Goal: Task Accomplishment & Management: Use online tool/utility

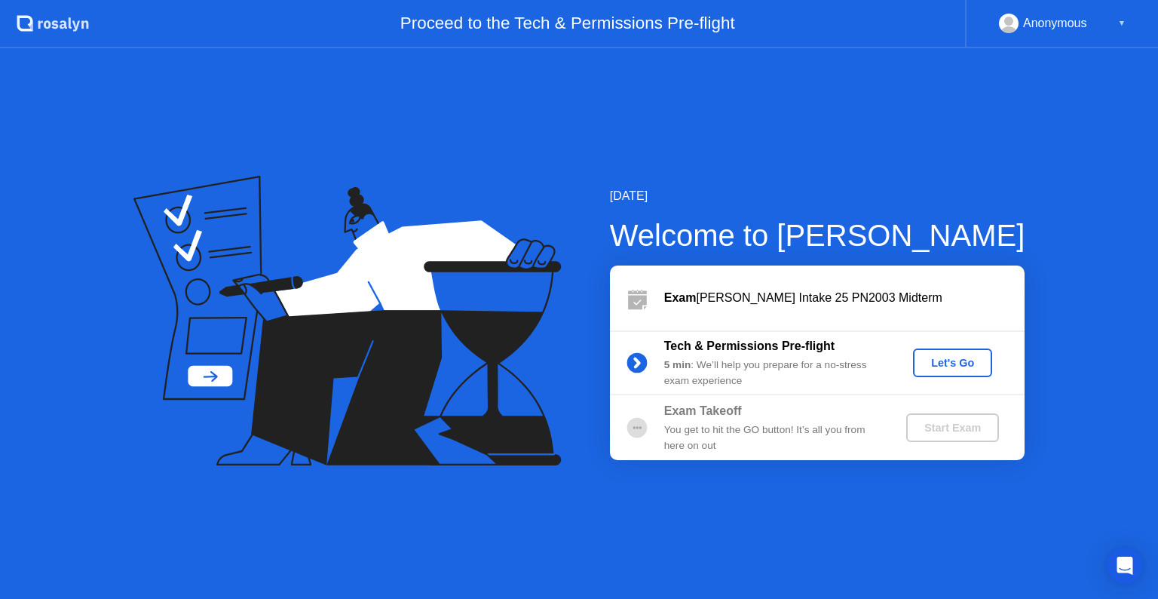
click at [930, 368] on div "Let's Go" at bounding box center [952, 363] width 67 height 12
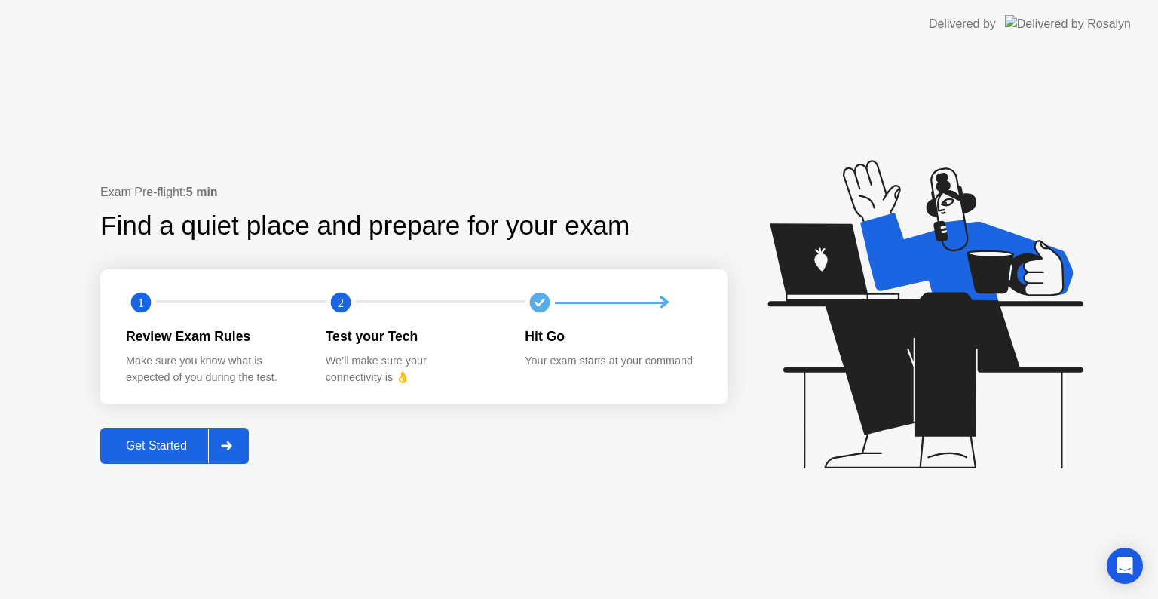
click at [226, 449] on icon at bounding box center [226, 445] width 11 height 9
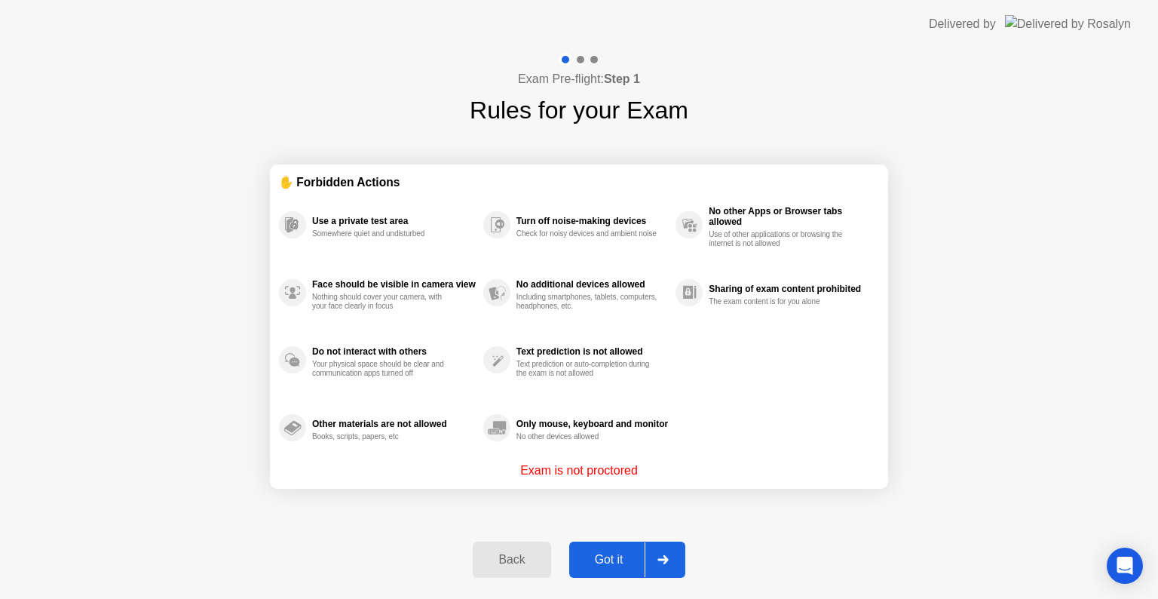
click at [615, 556] on div "Got it" at bounding box center [609, 560] width 71 height 14
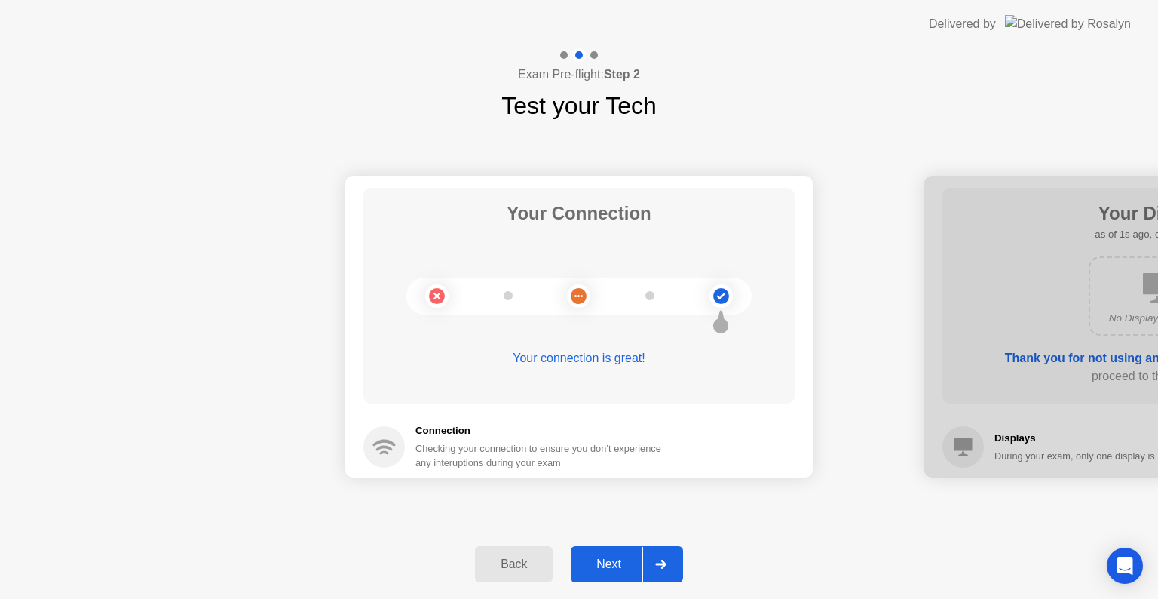
click at [615, 562] on div "Next" at bounding box center [608, 564] width 67 height 14
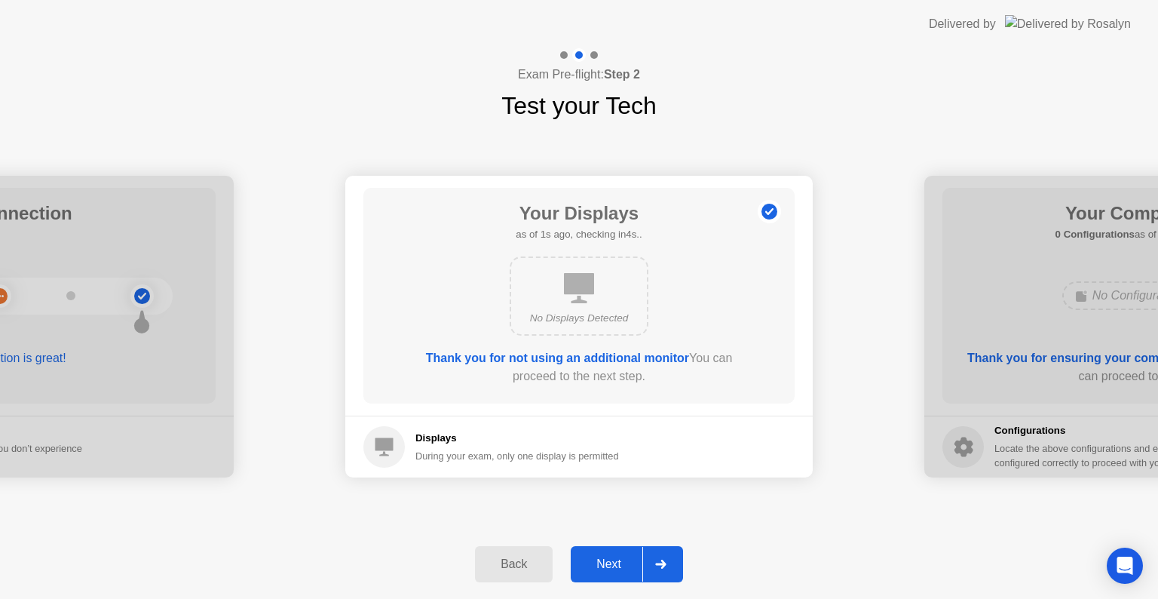
click at [615, 562] on div "Next" at bounding box center [608, 564] width 67 height 14
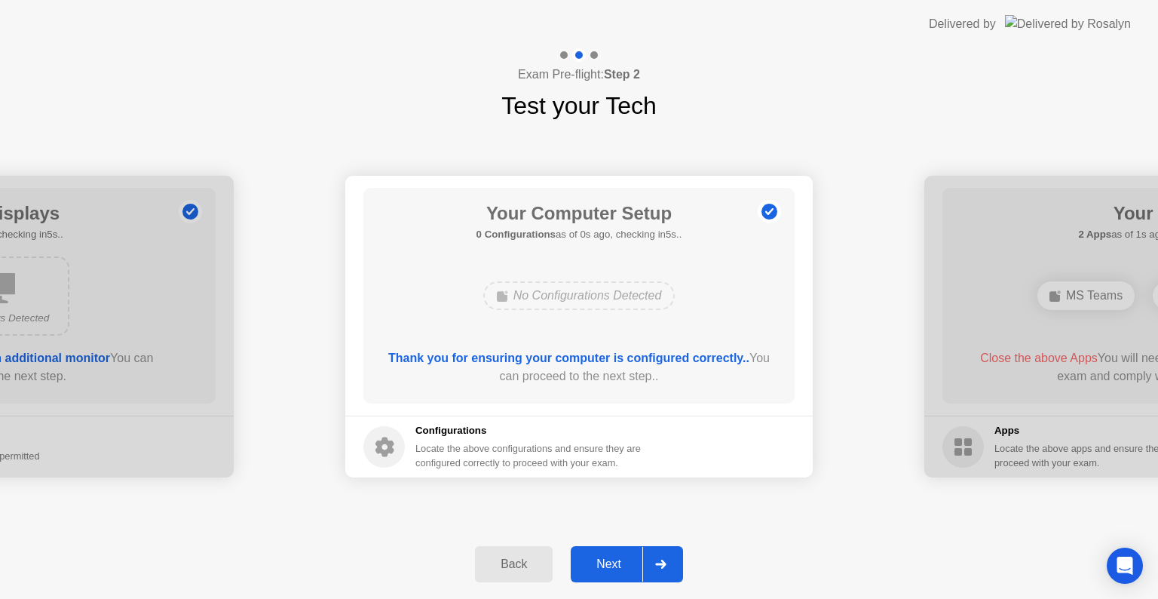
click at [615, 562] on div "Next" at bounding box center [608, 564] width 67 height 14
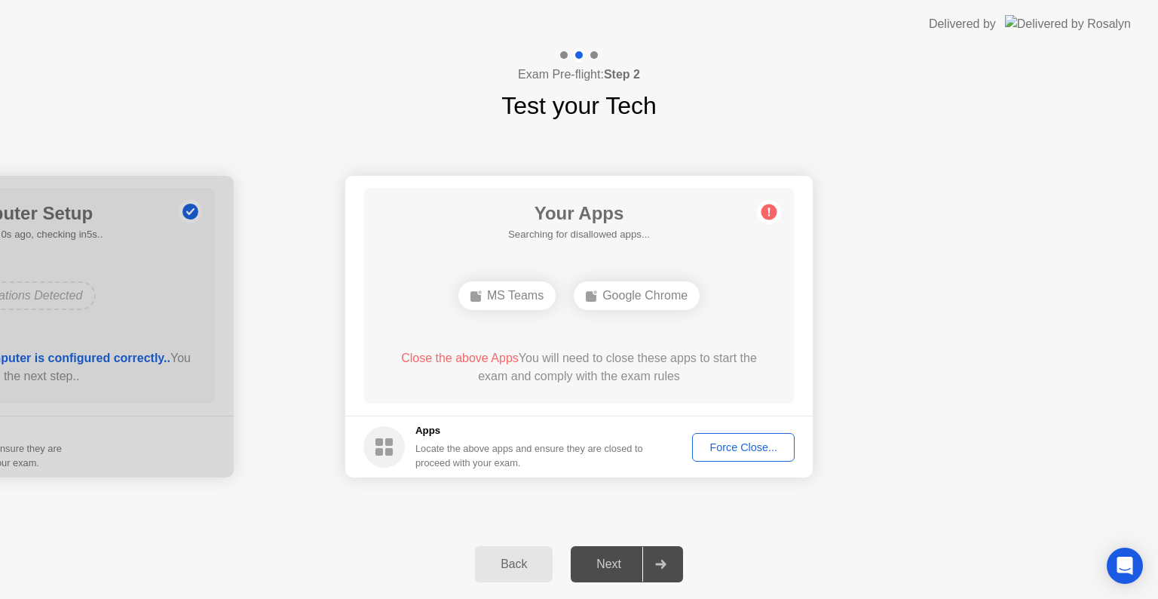
click at [615, 562] on div "Next" at bounding box center [608, 564] width 67 height 14
click at [737, 455] on button "Force Close..." at bounding box center [743, 447] width 103 height 29
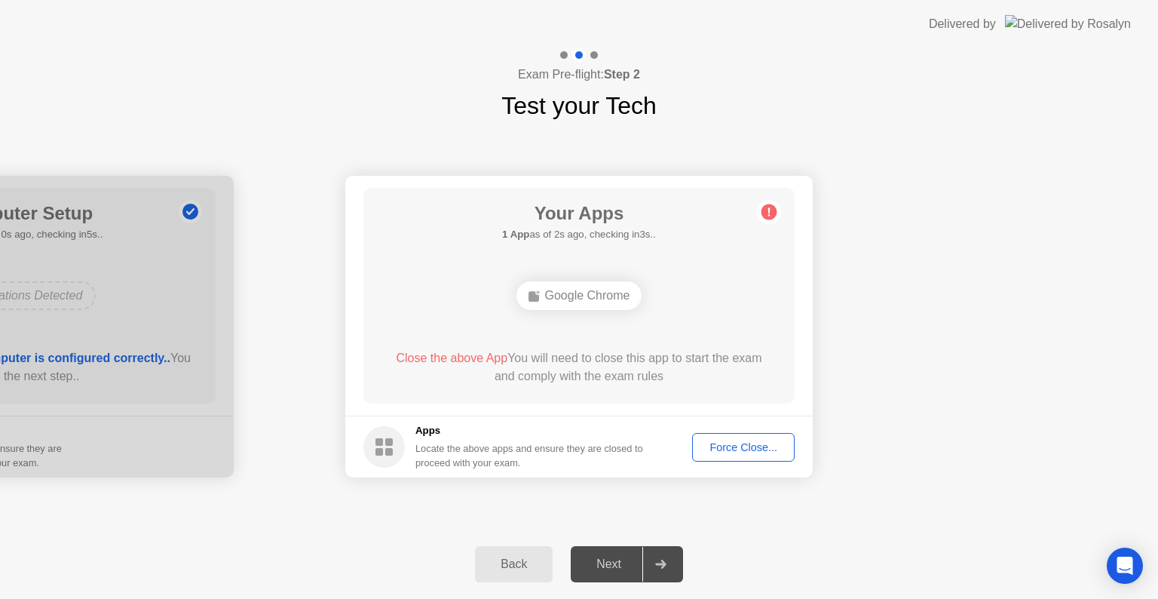
click at [720, 442] on div "Force Close..." at bounding box center [743, 447] width 92 height 12
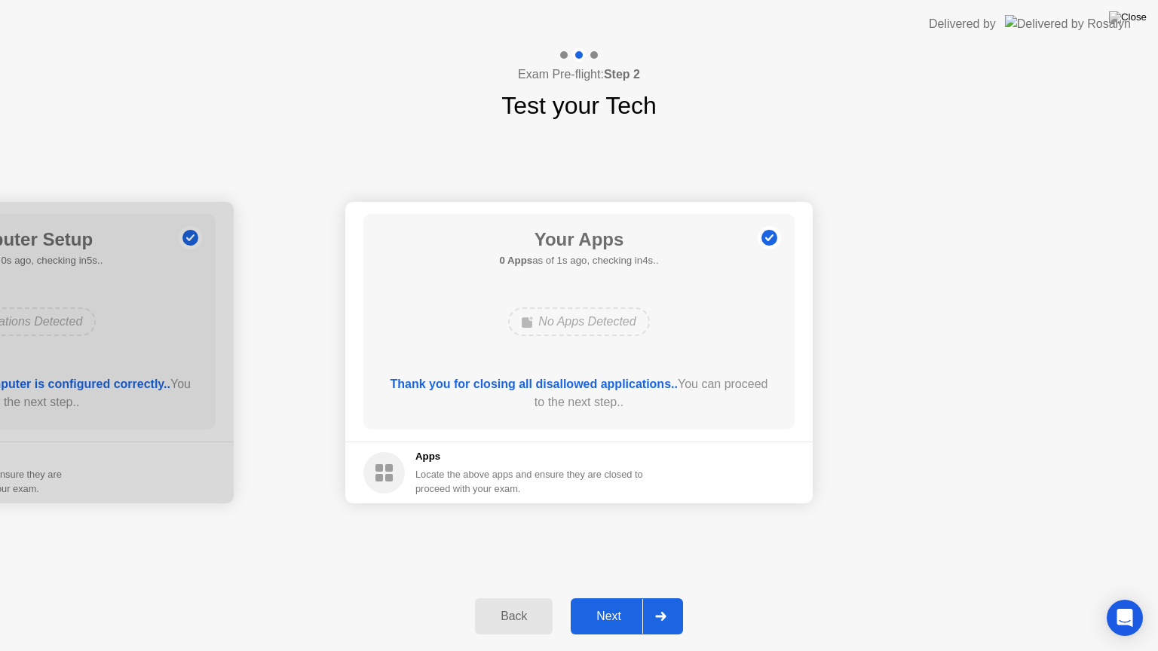
click at [621, 598] on div "Next" at bounding box center [608, 617] width 67 height 14
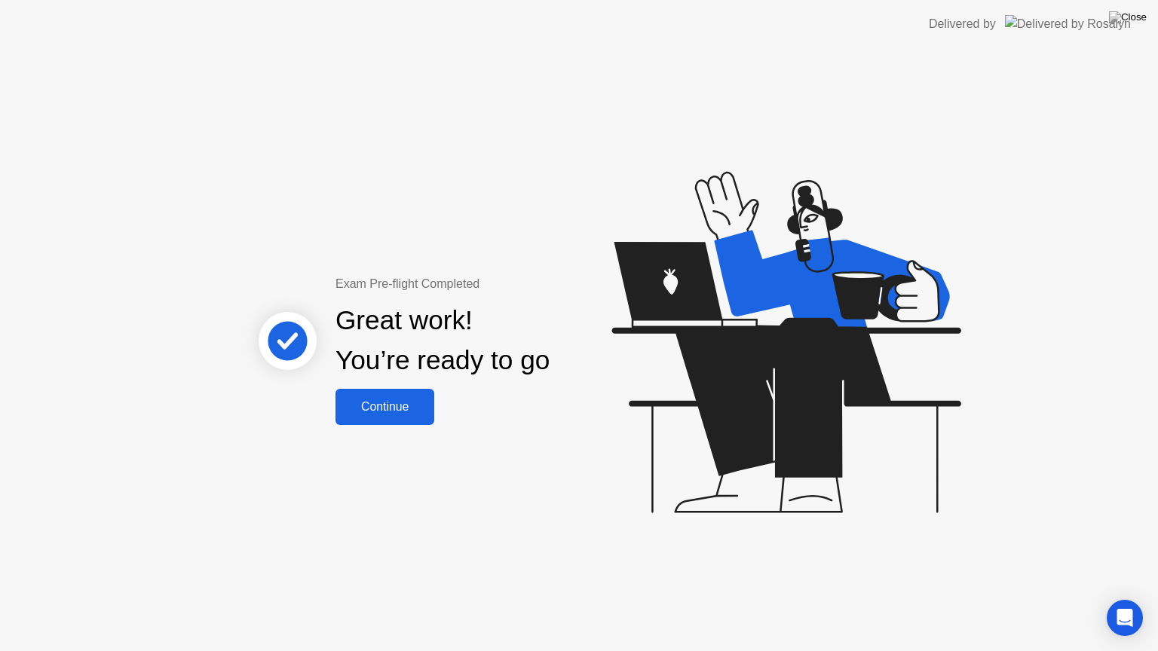
click at [404, 404] on div "Continue" at bounding box center [385, 407] width 90 height 14
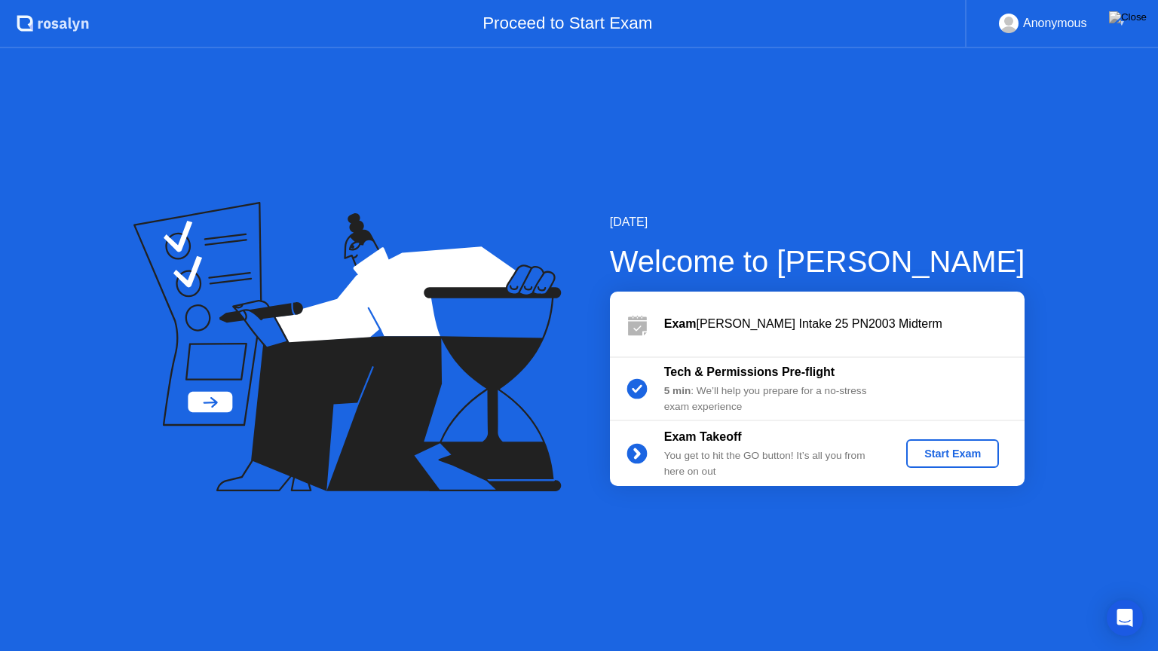
click at [947, 457] on div "Start Exam" at bounding box center [952, 454] width 81 height 12
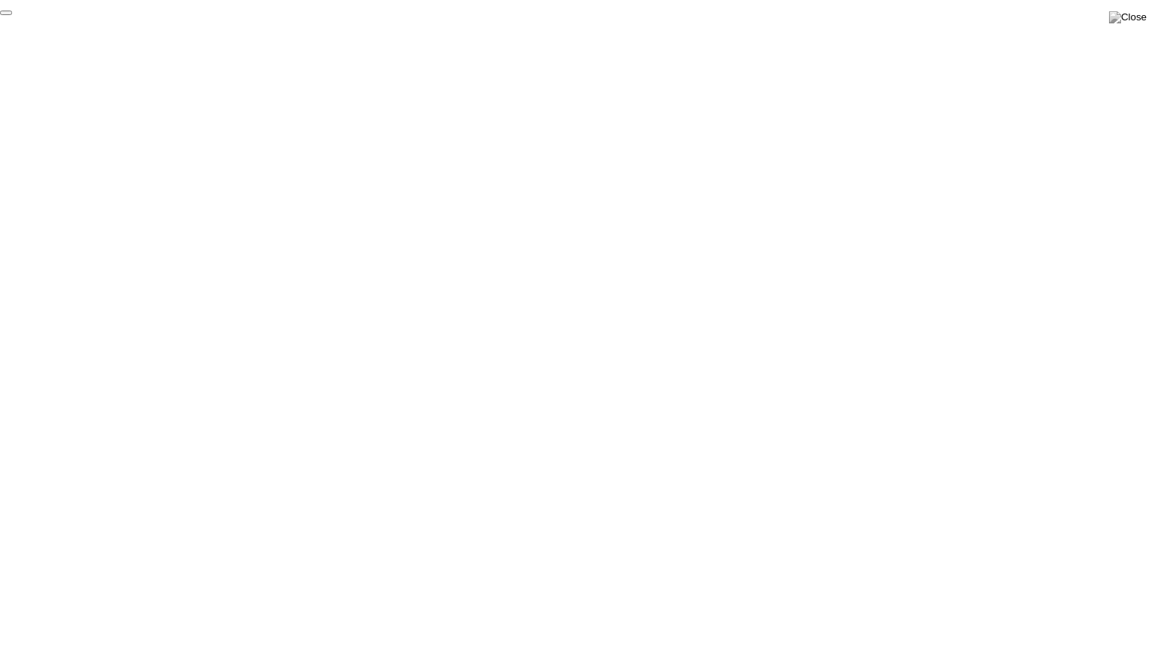
click div "End Proctoring Session"
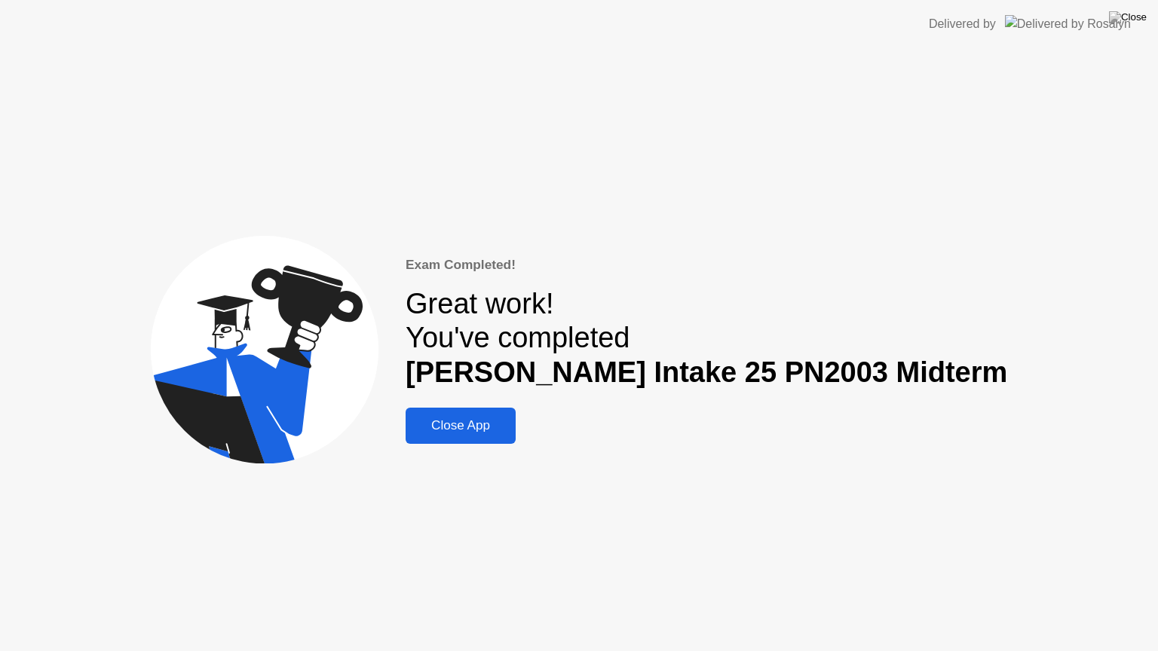
click at [516, 438] on button "Close App" at bounding box center [461, 426] width 110 height 36
